Goal: Navigation & Orientation: Find specific page/section

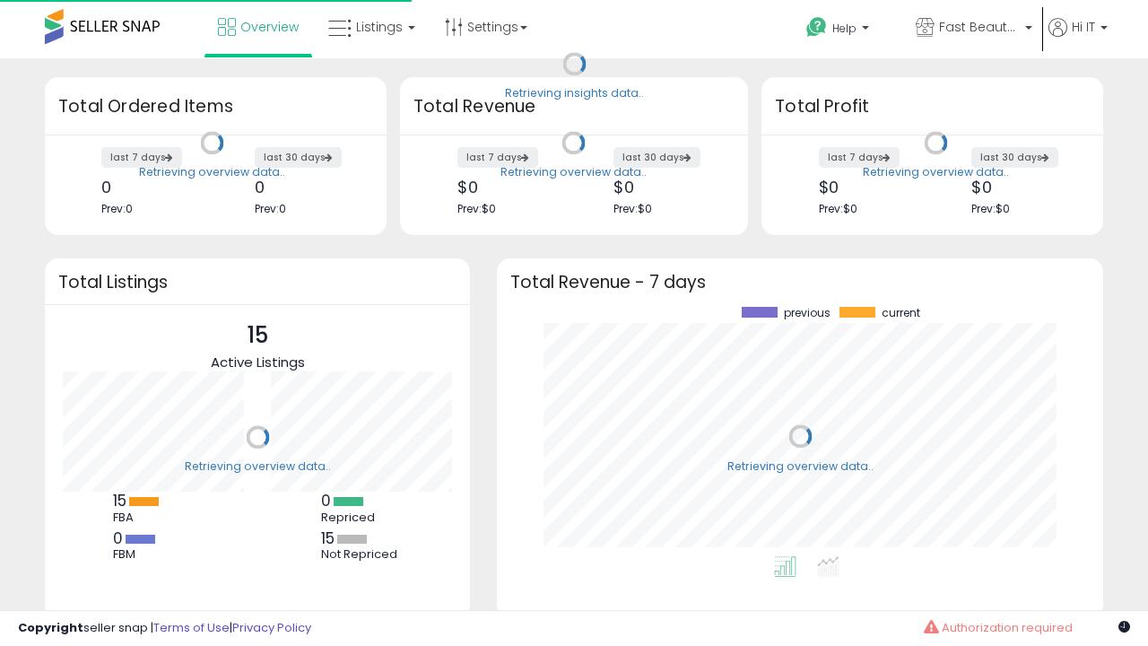
scroll to position [249, 570]
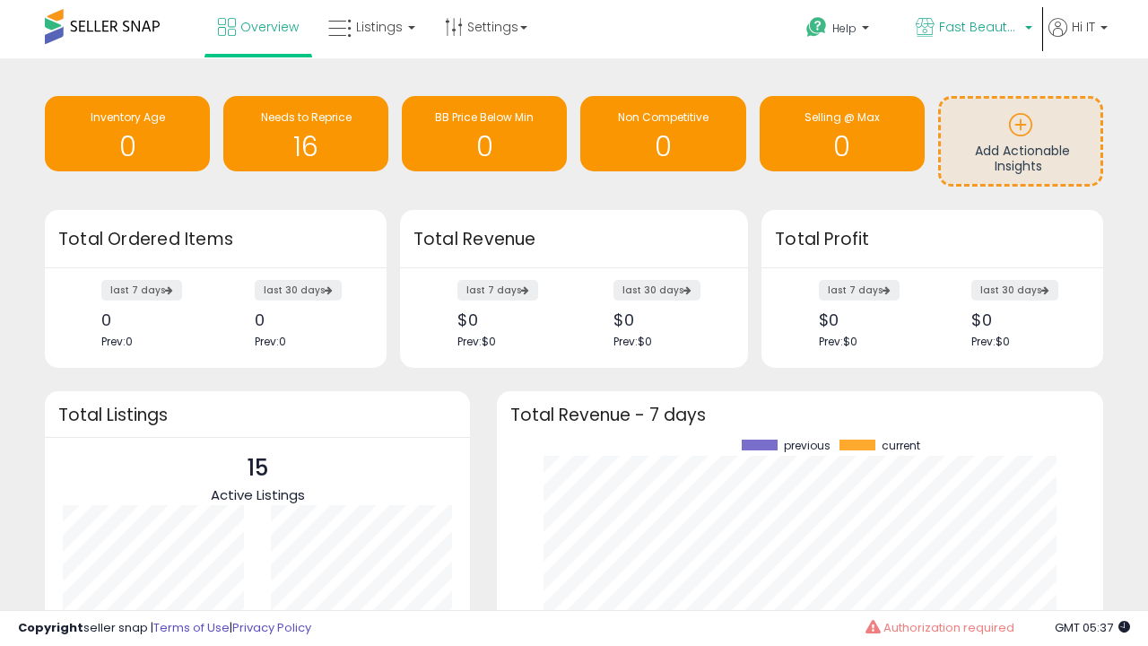
click at [972, 29] on span "Fast Beauty ([GEOGRAPHIC_DATA])" at bounding box center [979, 27] width 81 height 18
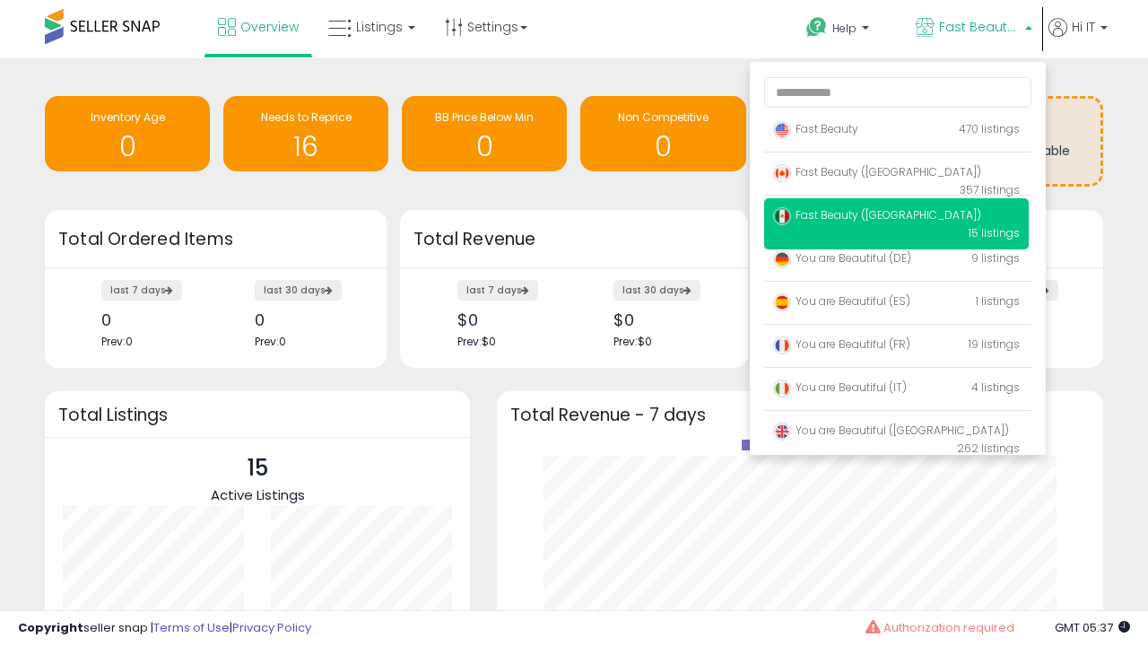
click at [896, 433] on span "You are Beautiful ([GEOGRAPHIC_DATA])" at bounding box center [891, 429] width 236 height 15
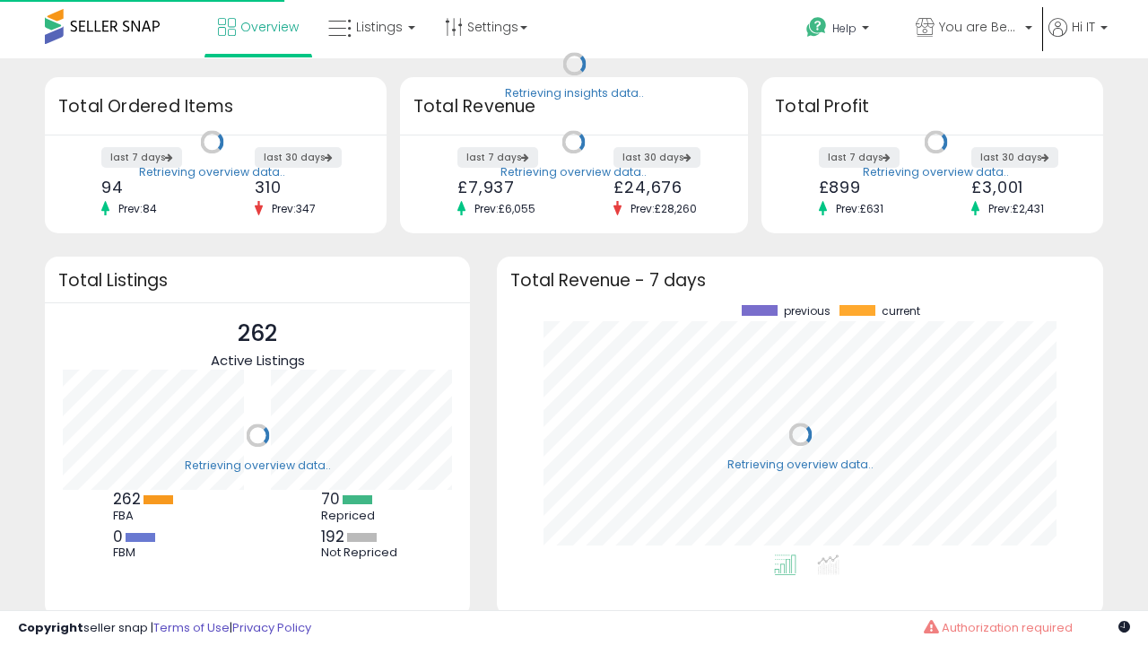
scroll to position [249, 570]
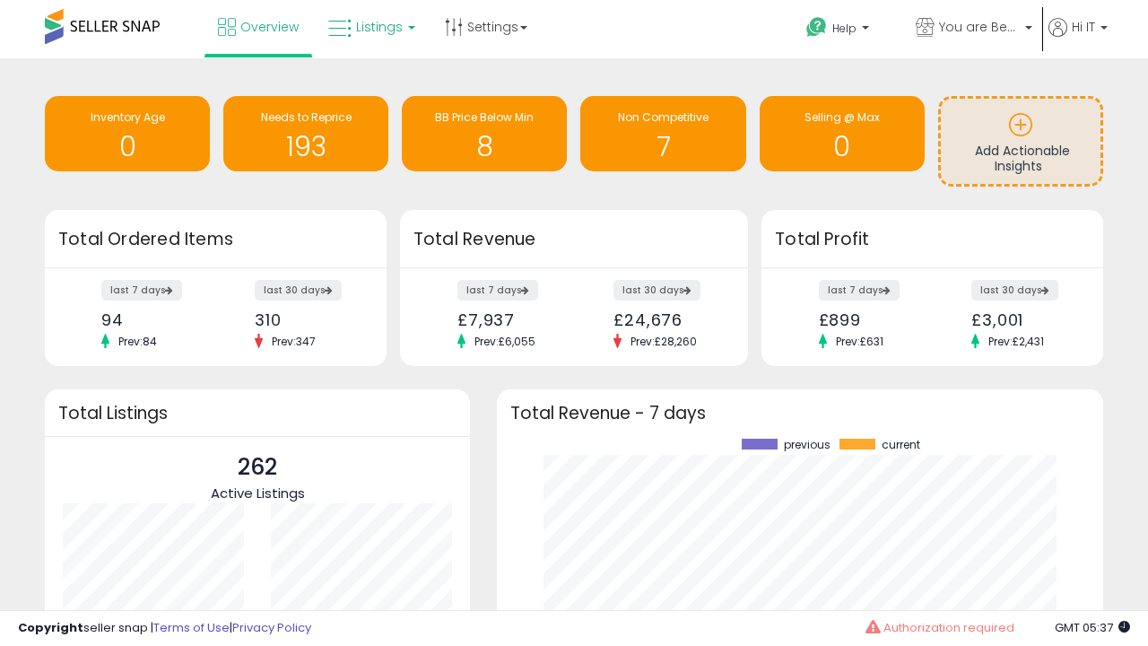
click at [369, 27] on span "Listings" at bounding box center [379, 27] width 47 height 18
